Goal: Browse casually: Explore the website without a specific task or goal

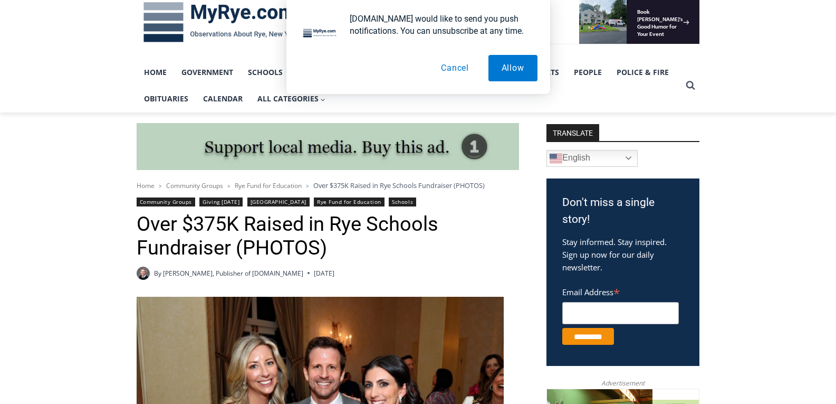
scroll to position [189, 0]
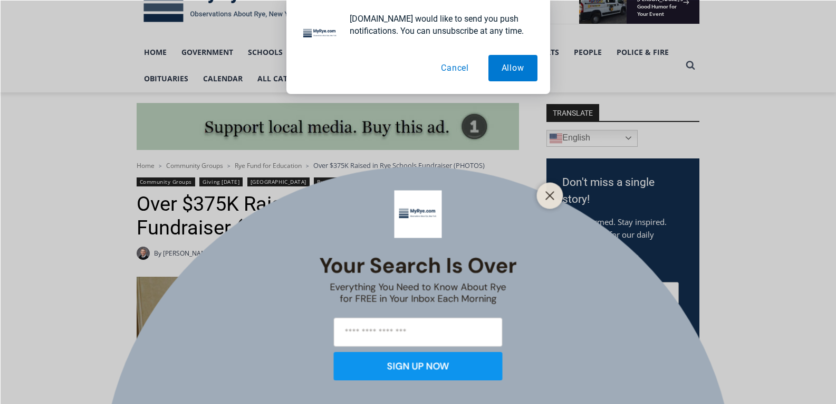
click at [559, 196] on div at bounding box center [550, 195] width 26 height 26
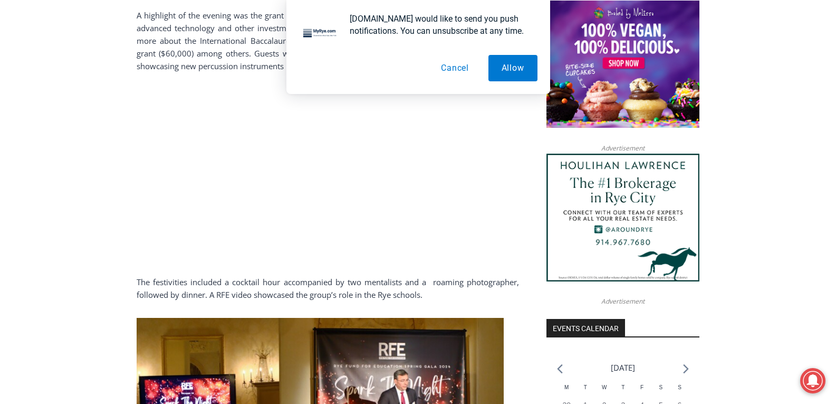
scroll to position [900, 0]
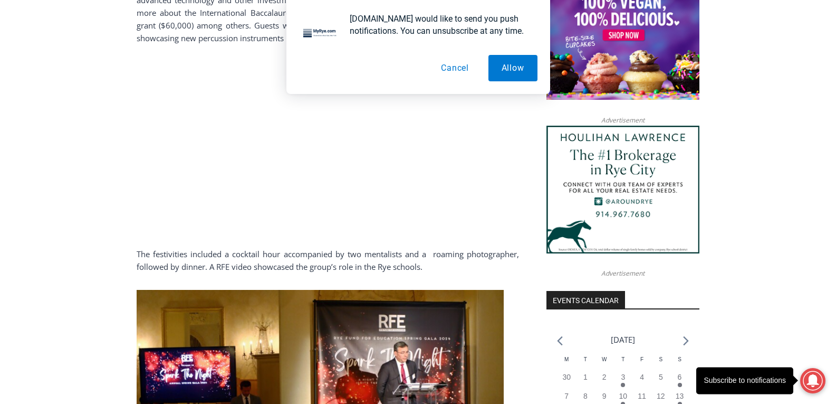
click at [463, 70] on button "Cancel" at bounding box center [455, 68] width 54 height 26
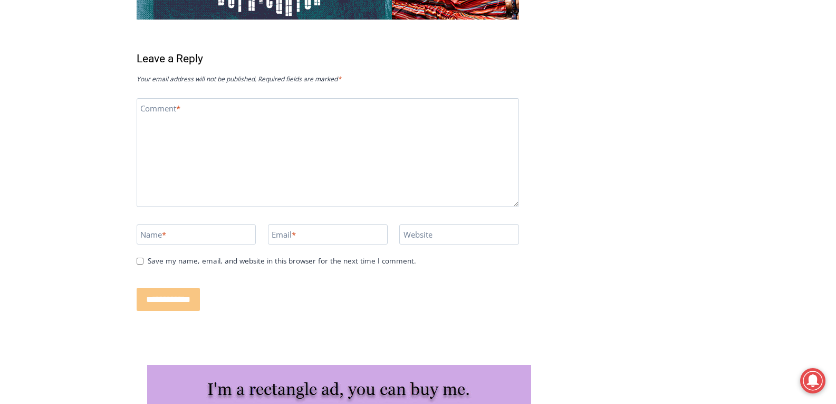
scroll to position [5899, 0]
